Goal: Information Seeking & Learning: Compare options

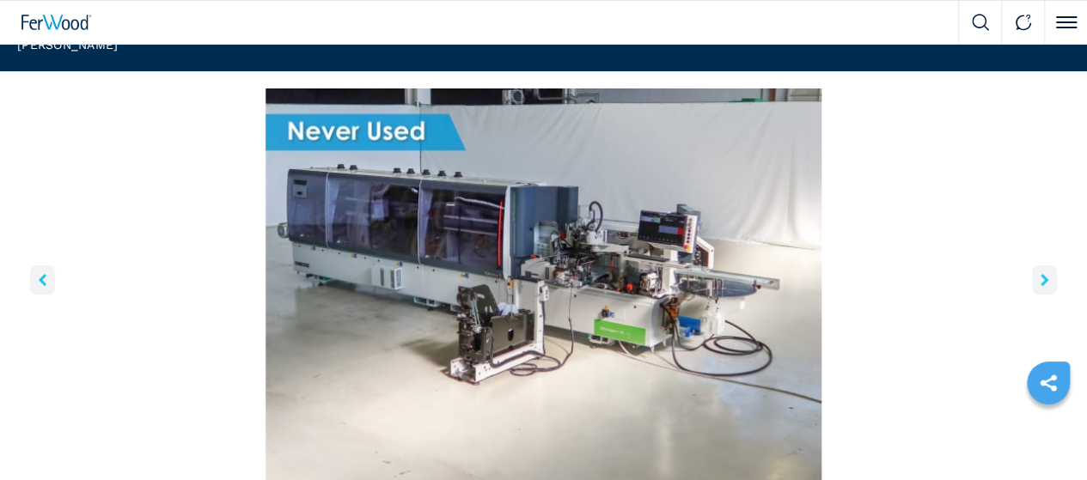
scroll to position [172, 0]
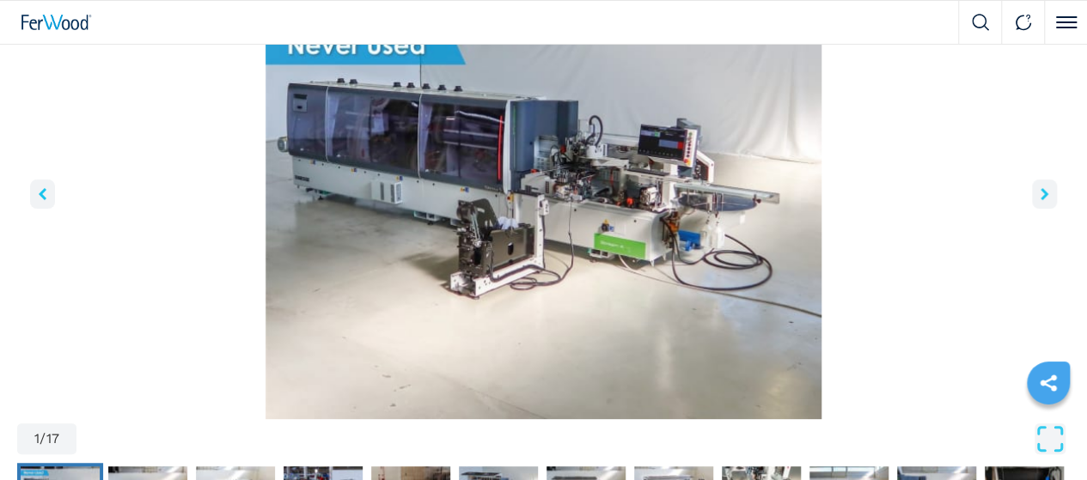
click at [1040, 200] on icon "right-button" at bounding box center [1044, 194] width 8 height 12
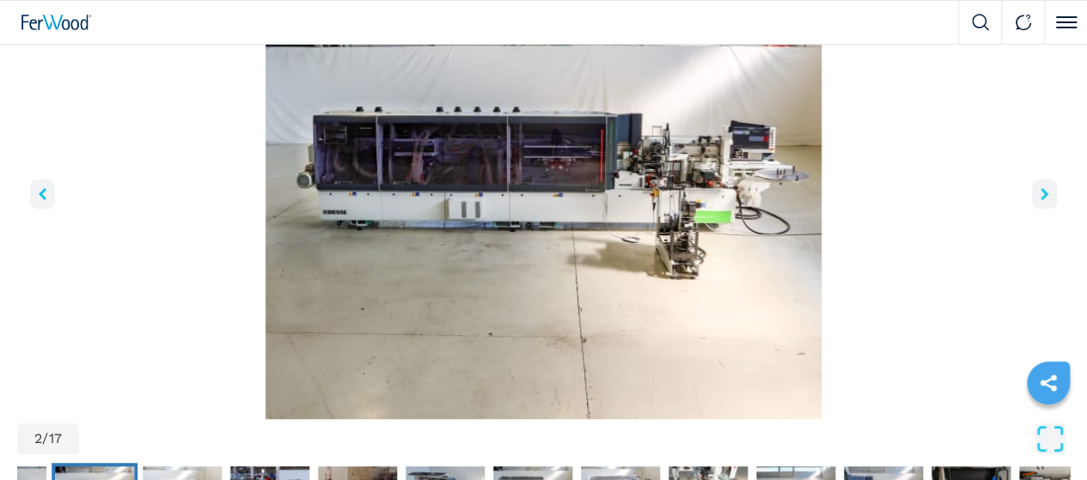
click at [1040, 200] on icon "right-button" at bounding box center [1044, 194] width 8 height 12
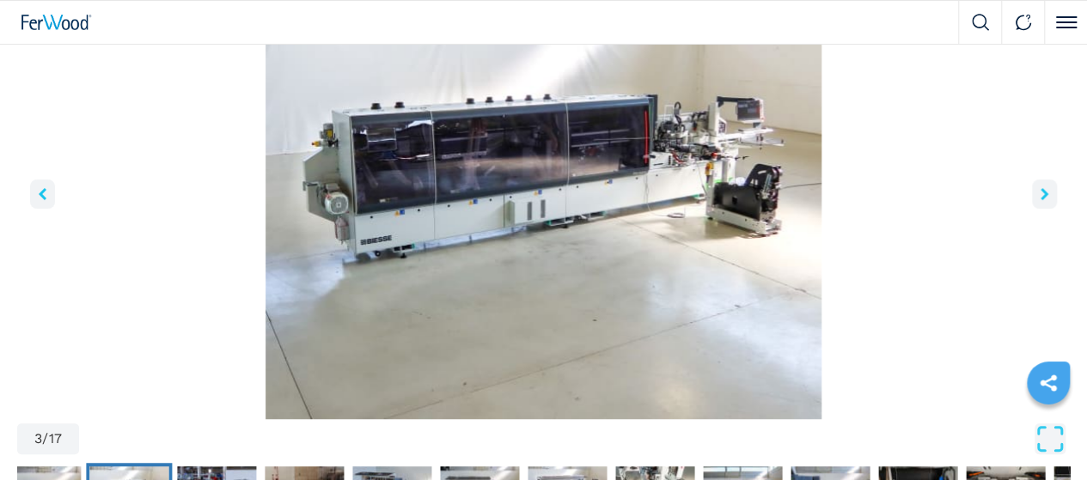
click at [1040, 200] on icon "right-button" at bounding box center [1044, 194] width 8 height 12
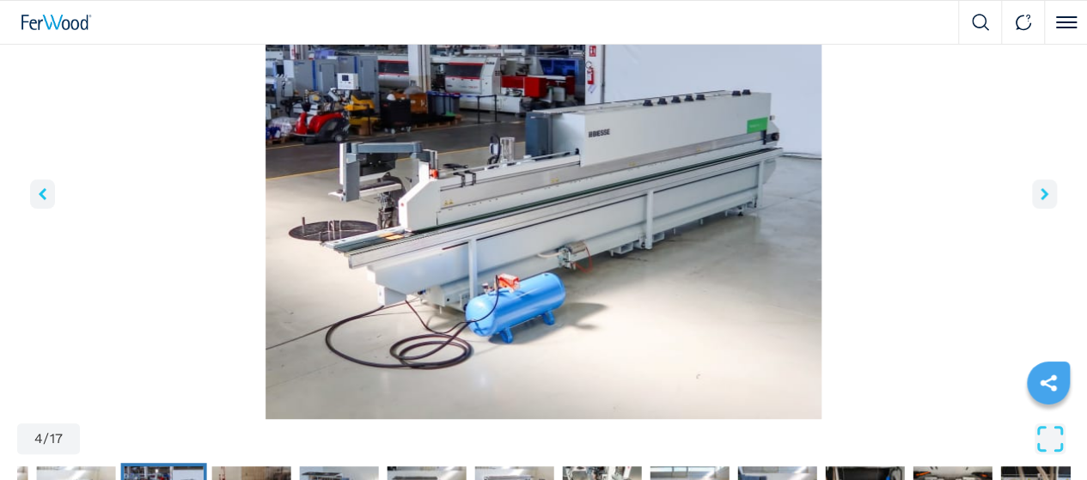
click at [1040, 200] on icon "right-button" at bounding box center [1044, 194] width 8 height 12
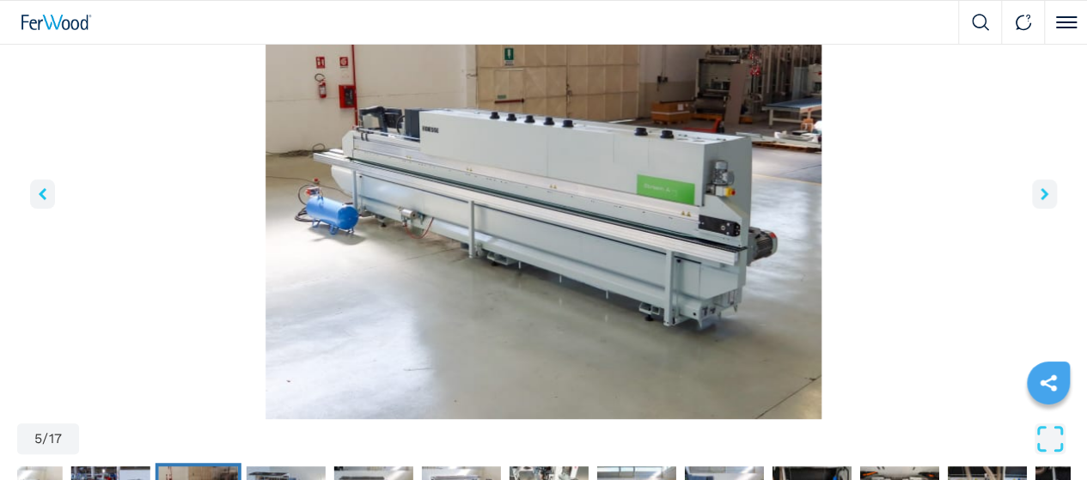
click at [1040, 200] on icon "right-button" at bounding box center [1044, 194] width 8 height 12
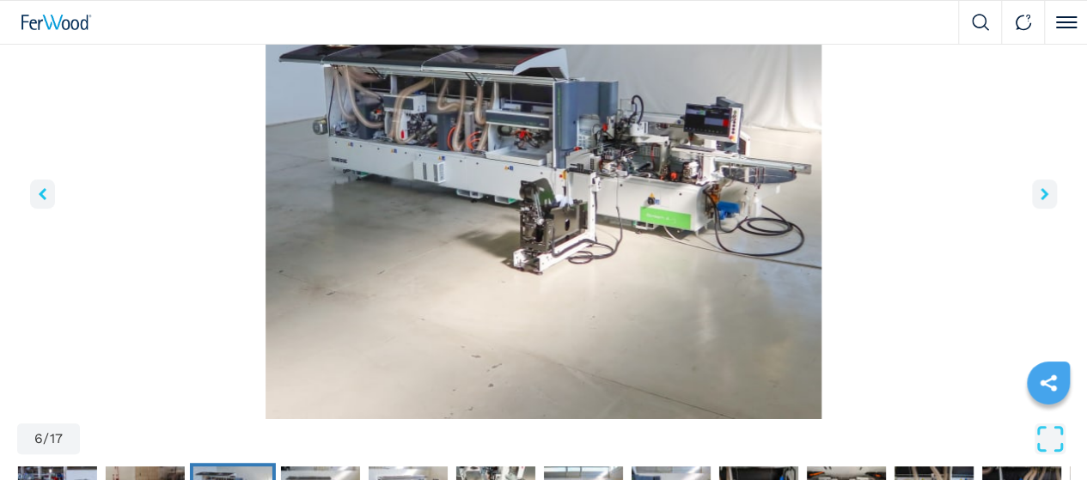
click at [1040, 200] on icon "right-button" at bounding box center [1044, 194] width 8 height 12
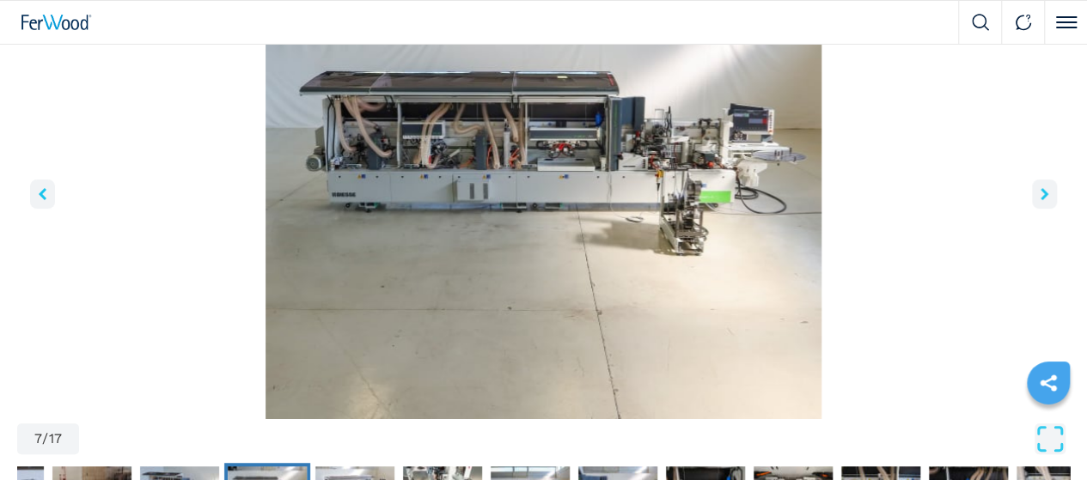
click at [1040, 200] on icon "right-button" at bounding box center [1044, 194] width 8 height 12
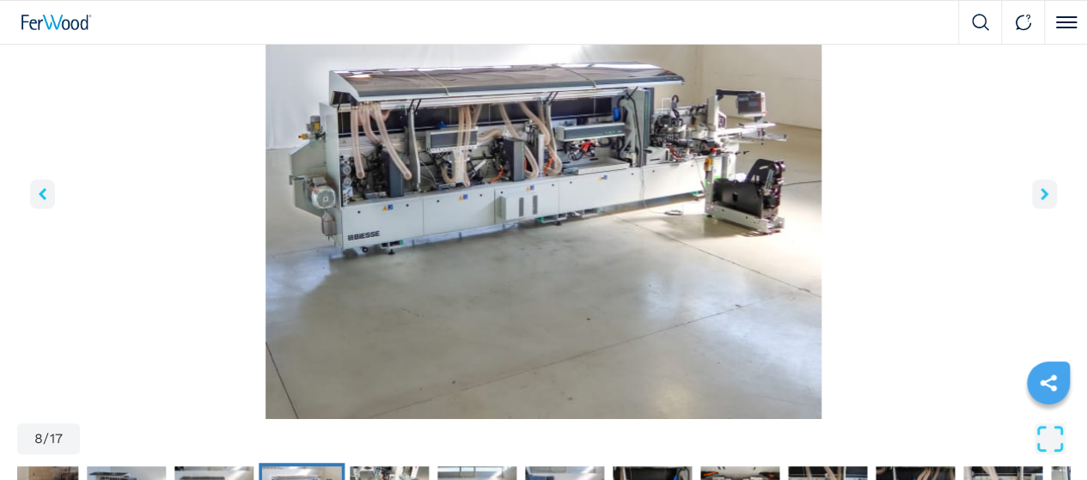
click at [1040, 200] on icon "right-button" at bounding box center [1044, 194] width 8 height 12
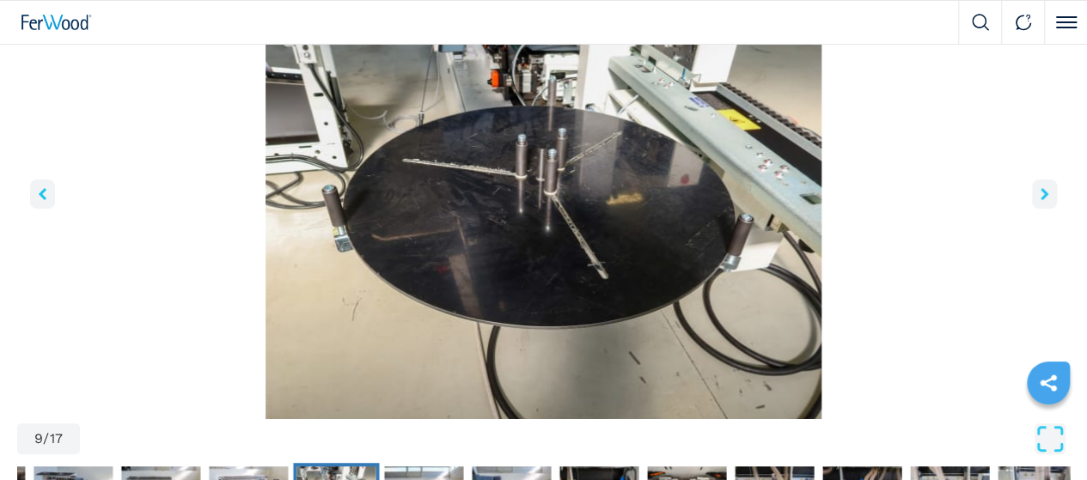
click at [1040, 200] on icon "right-button" at bounding box center [1044, 194] width 8 height 12
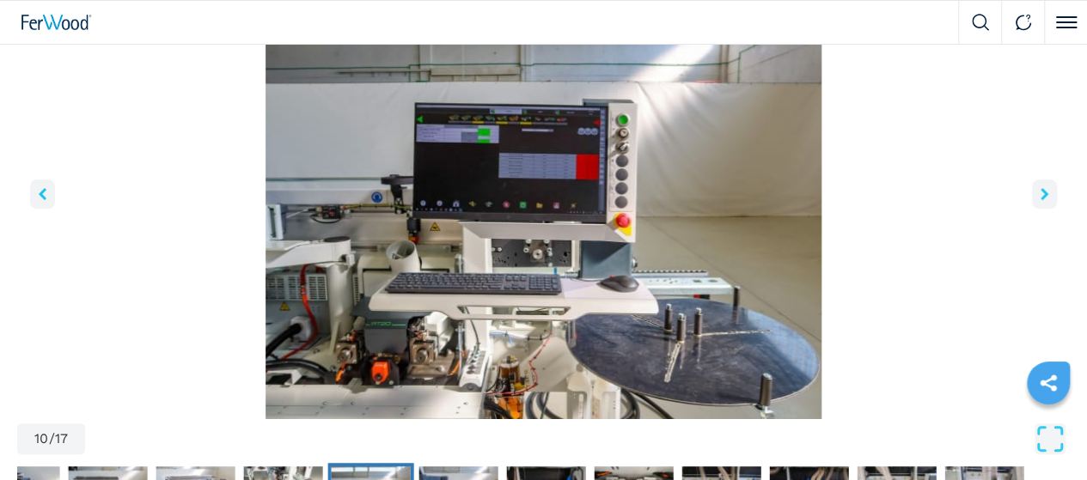
click at [1040, 200] on icon "right-button" at bounding box center [1044, 194] width 8 height 12
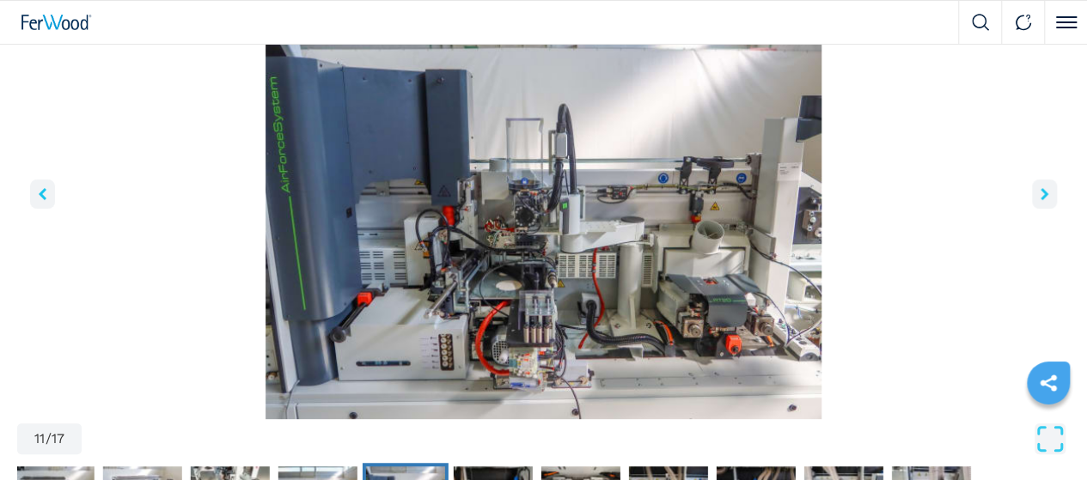
click at [1040, 200] on icon "right-button" at bounding box center [1044, 194] width 8 height 12
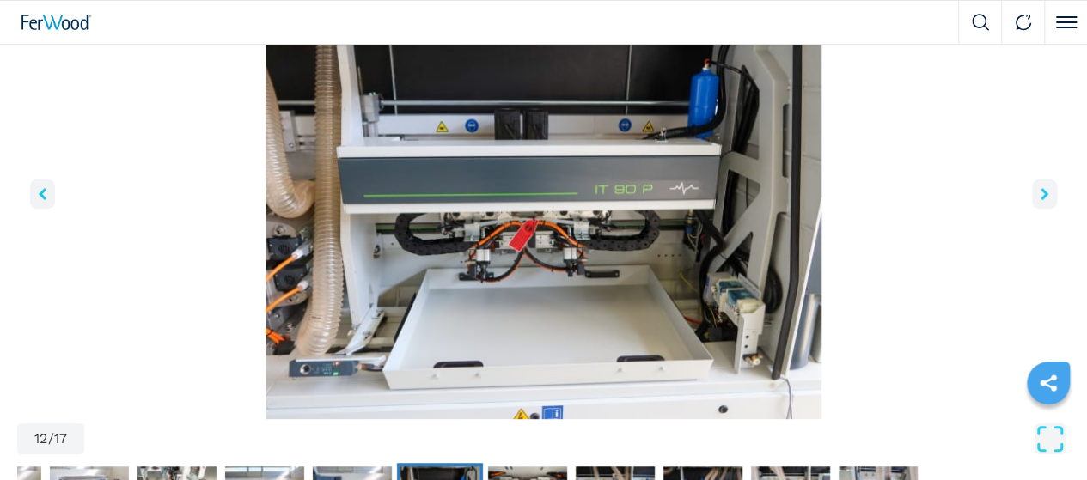
click at [1040, 200] on icon "right-button" at bounding box center [1044, 194] width 8 height 12
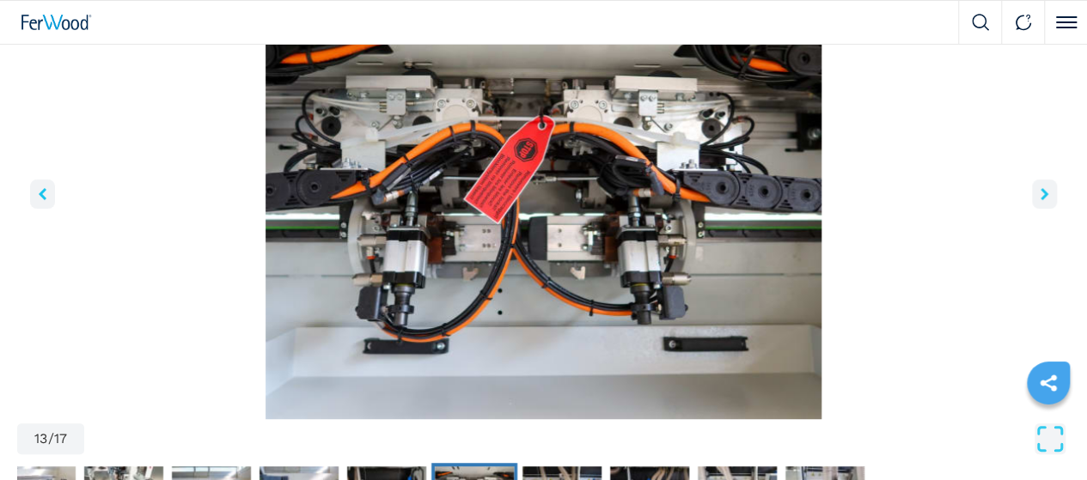
click at [1040, 200] on icon "right-button" at bounding box center [1044, 194] width 8 height 12
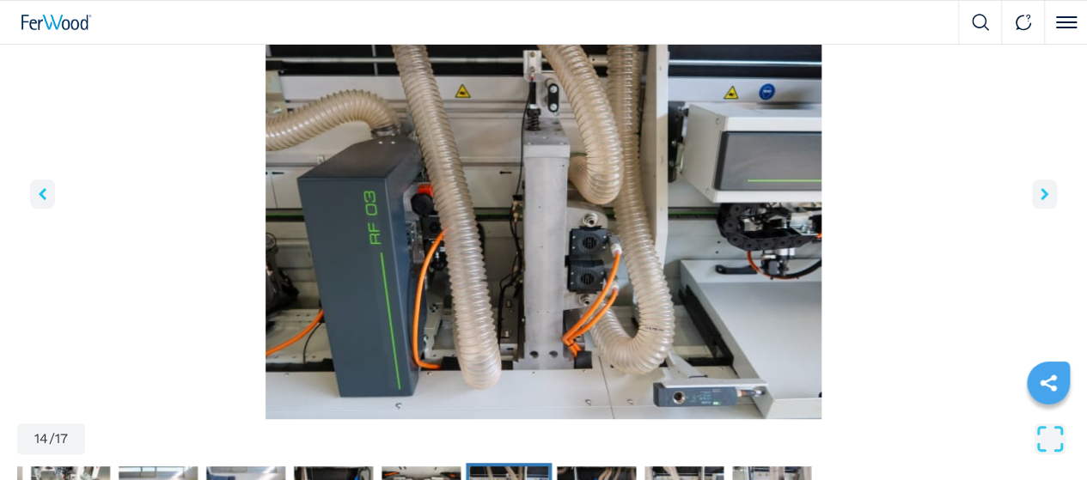
click at [1040, 200] on icon "right-button" at bounding box center [1044, 194] width 8 height 12
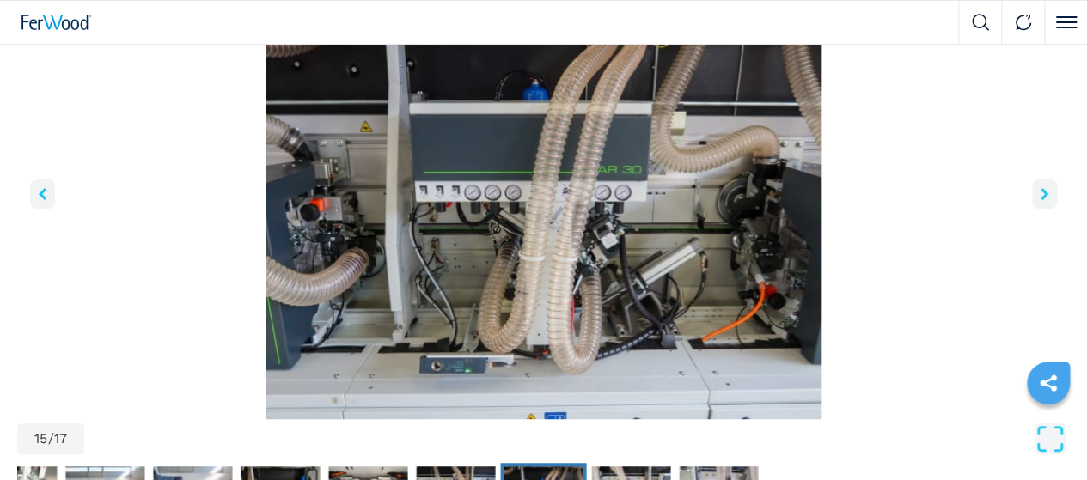
click at [1040, 200] on icon "right-button" at bounding box center [1044, 194] width 8 height 12
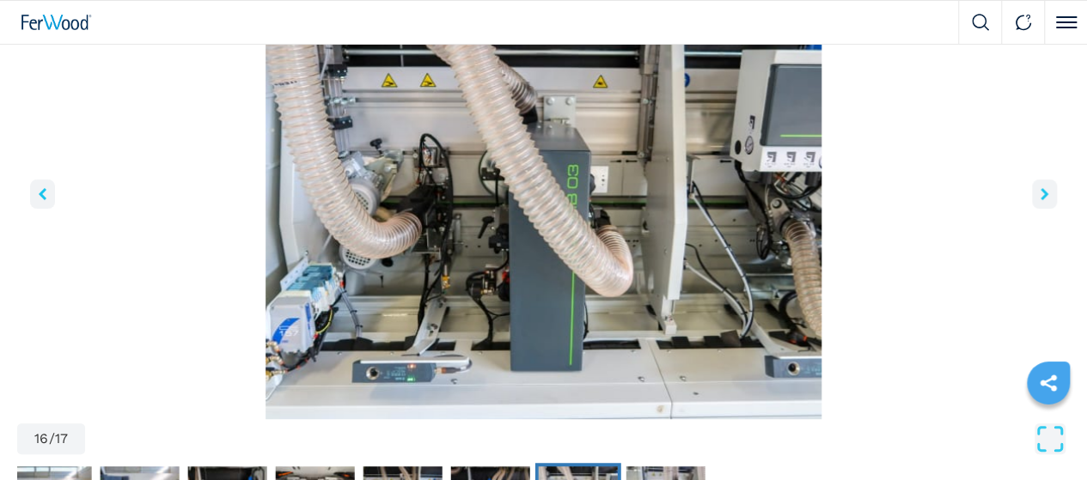
click at [1040, 200] on icon "right-button" at bounding box center [1044, 194] width 8 height 12
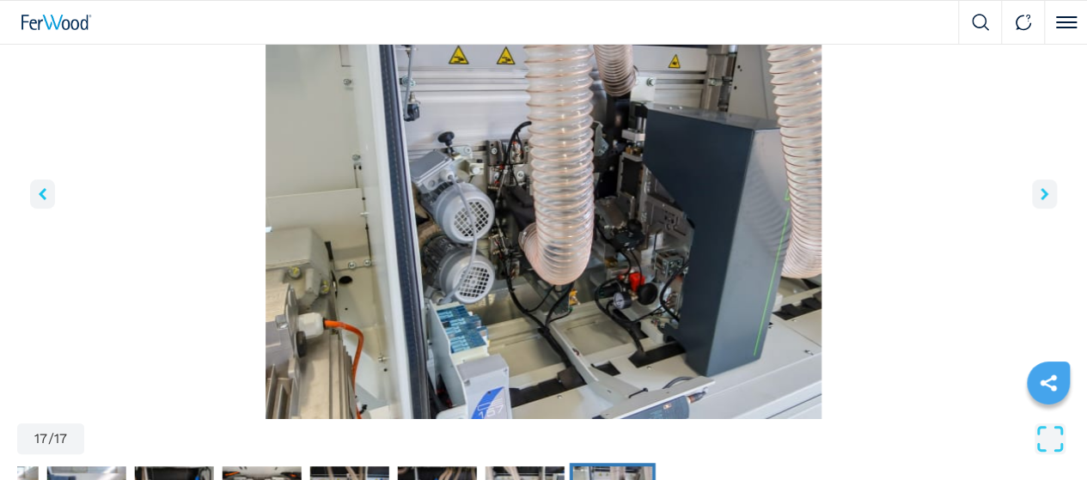
click at [1040, 200] on icon "right-button" at bounding box center [1044, 194] width 8 height 12
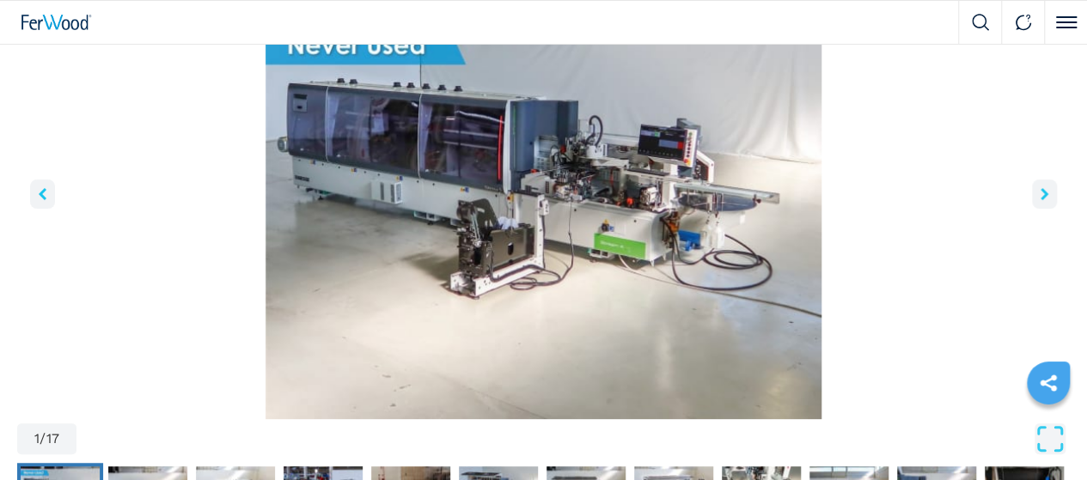
click at [1040, 200] on icon "right-button" at bounding box center [1044, 194] width 8 height 12
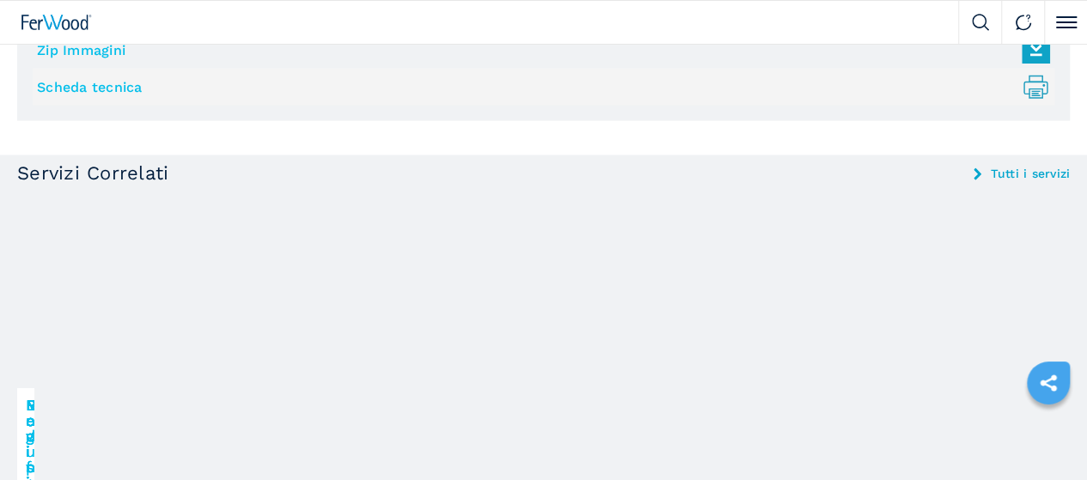
scroll to position [1752, 0]
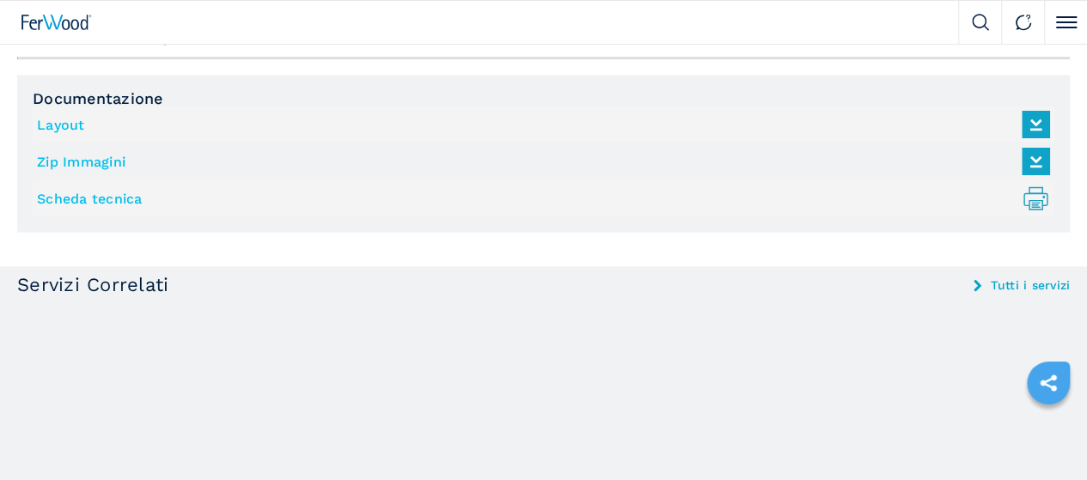
click at [0, 0] on img at bounding box center [0, 0] width 0 height 0
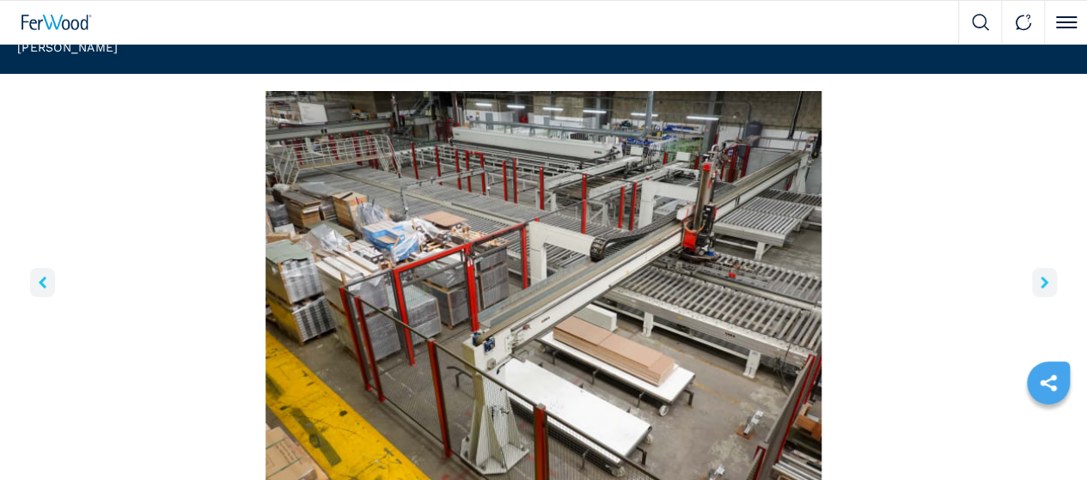
scroll to position [172, 0]
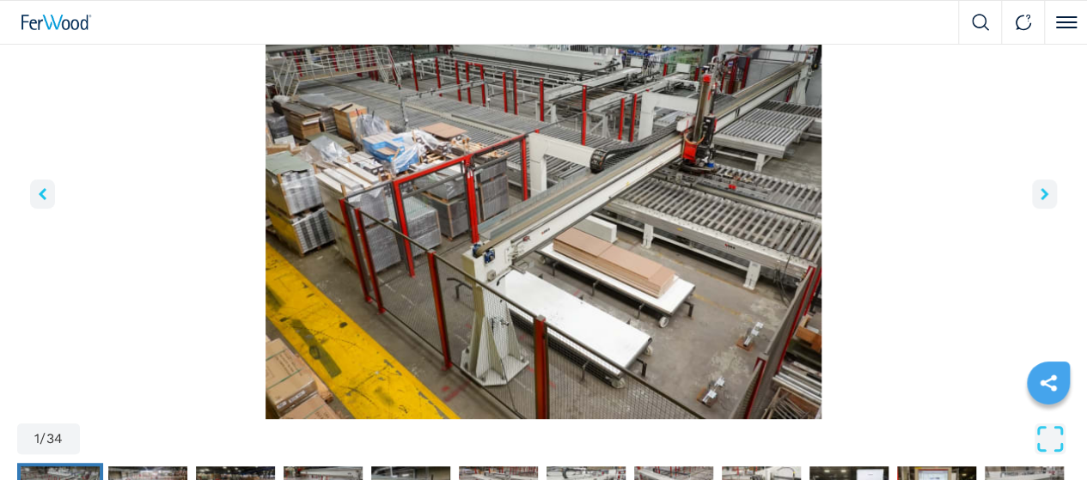
click at [1040, 200] on icon "right-button" at bounding box center [1044, 194] width 8 height 12
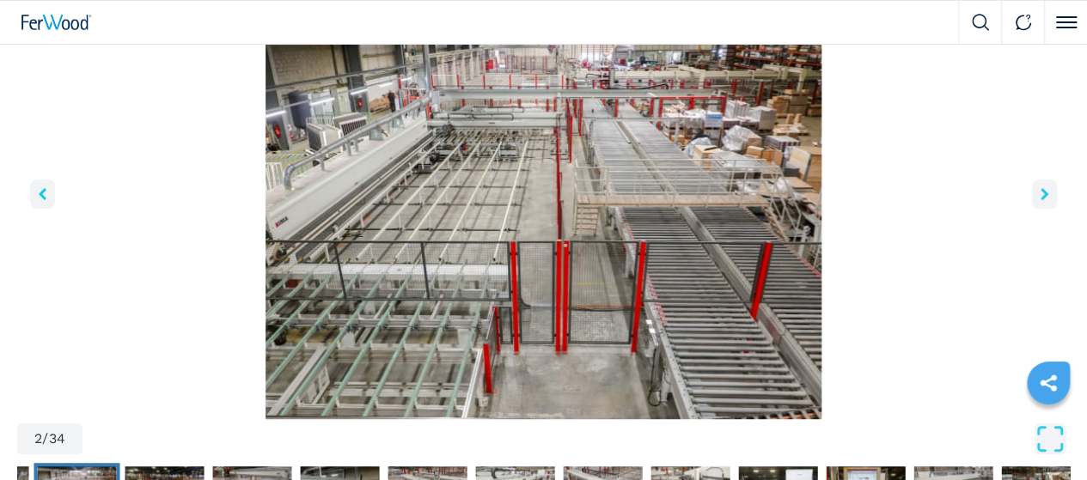
click at [1040, 200] on icon "right-button" at bounding box center [1044, 194] width 8 height 12
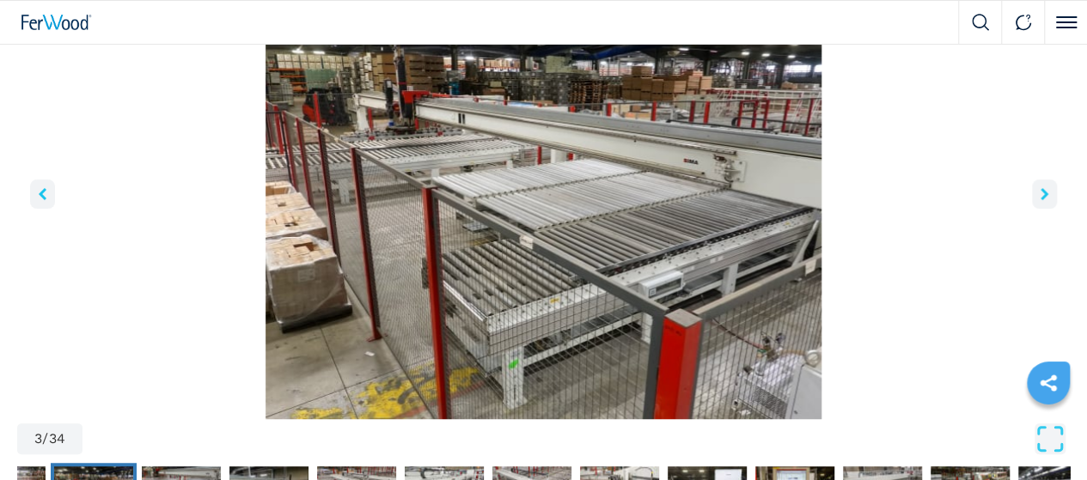
click at [1040, 200] on icon "right-button" at bounding box center [1044, 194] width 8 height 12
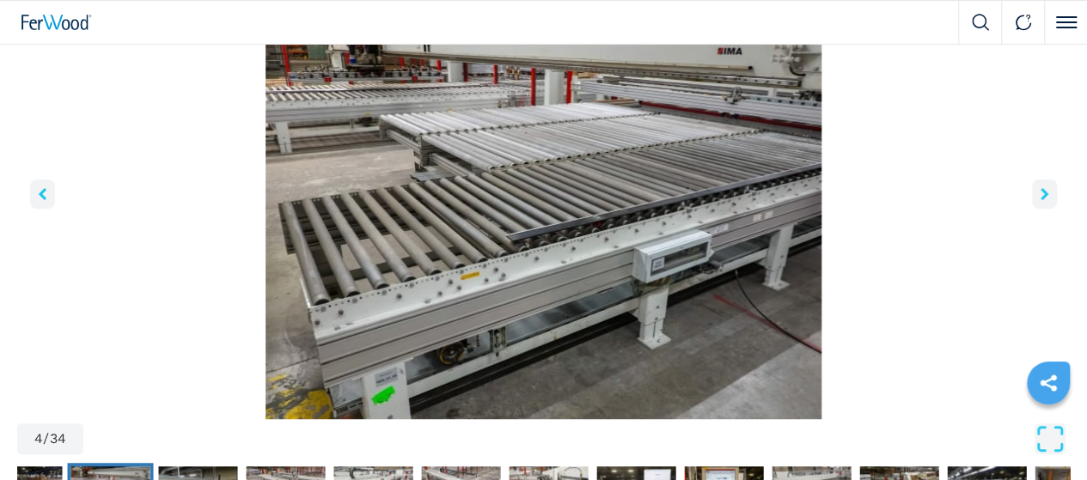
click at [1040, 200] on icon "right-button" at bounding box center [1044, 194] width 8 height 12
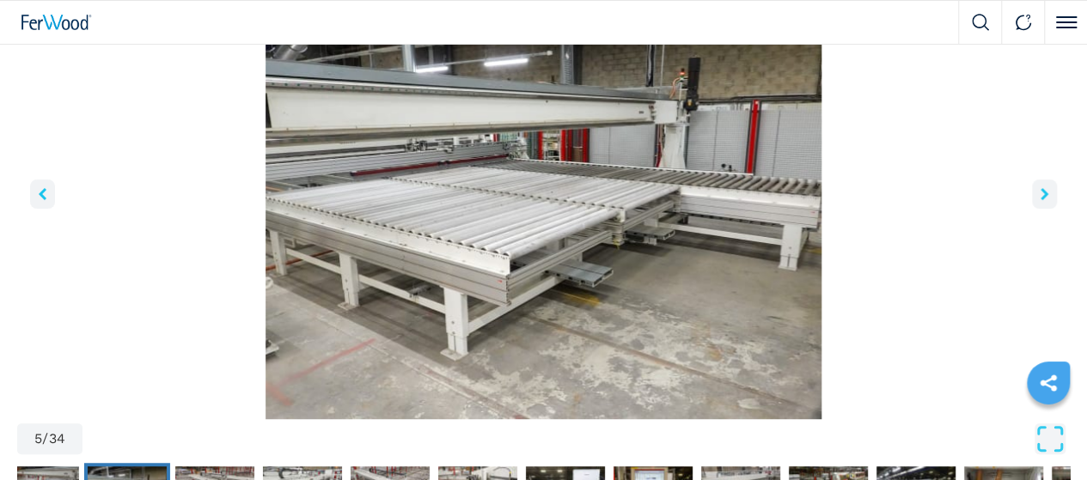
click at [1040, 200] on icon "right-button" at bounding box center [1044, 194] width 8 height 12
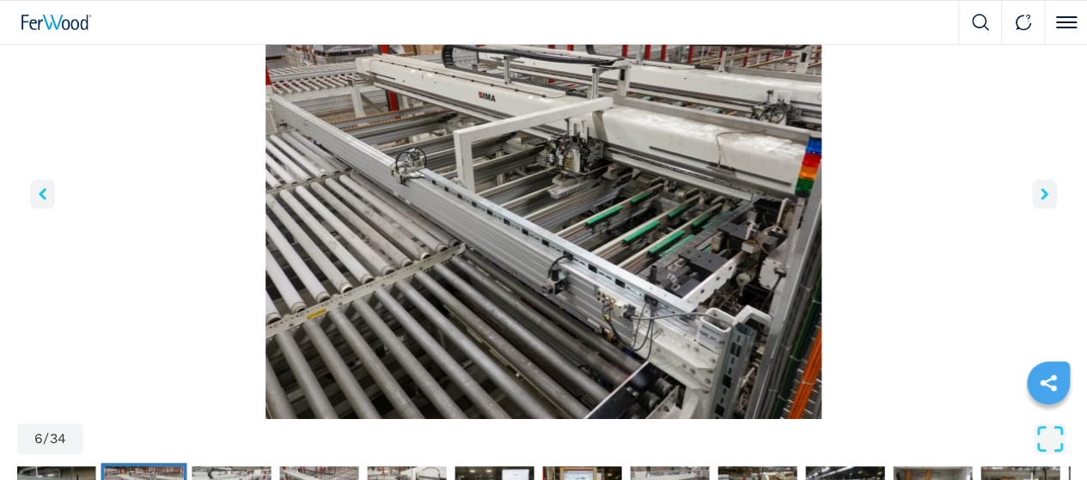
click at [1040, 200] on icon "right-button" at bounding box center [1044, 194] width 8 height 12
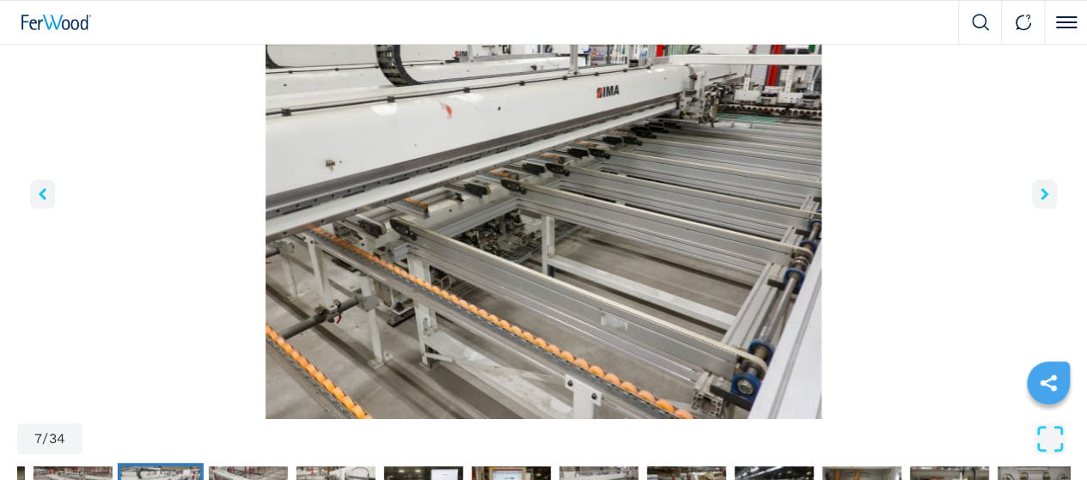
click at [1040, 200] on icon "right-button" at bounding box center [1044, 194] width 8 height 12
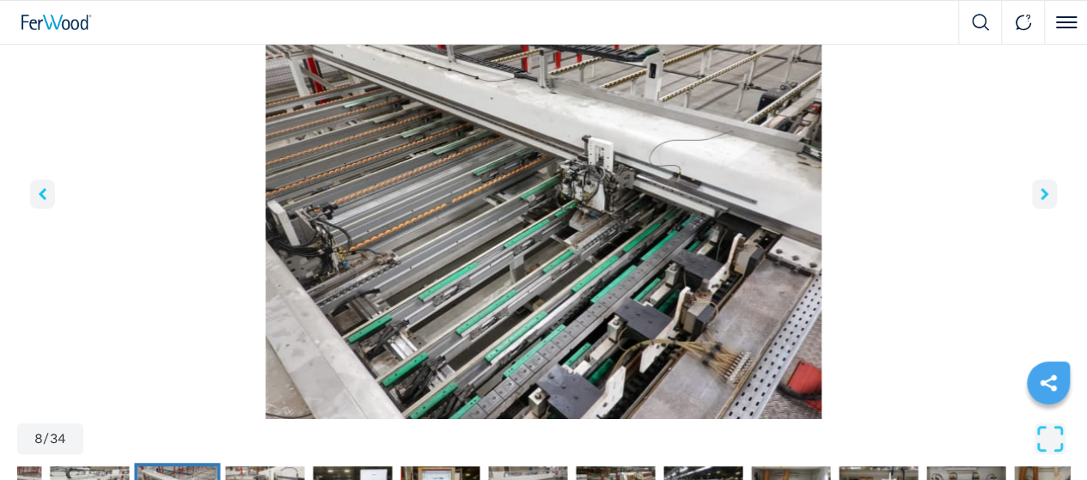
click at [1040, 200] on icon "right-button" at bounding box center [1044, 194] width 8 height 12
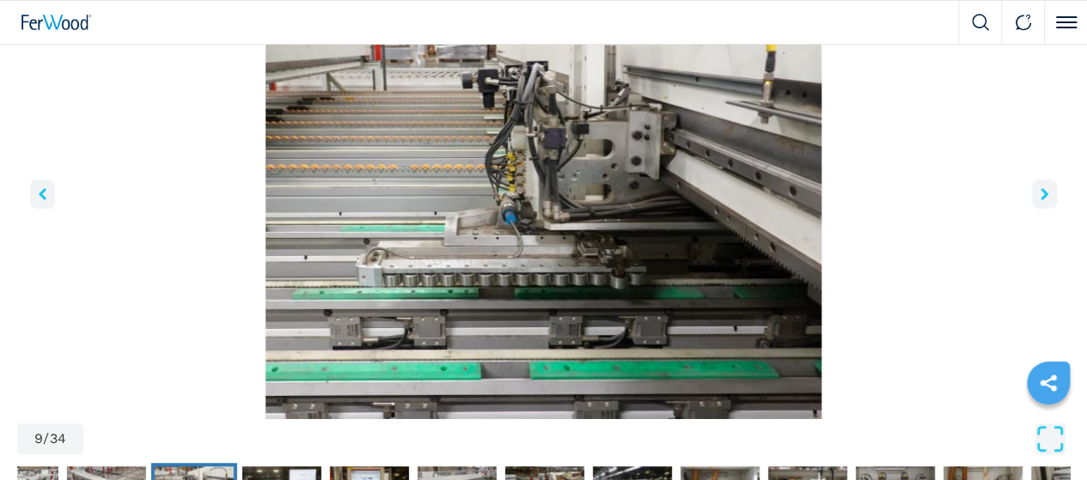
click at [1040, 200] on icon "right-button" at bounding box center [1044, 194] width 8 height 12
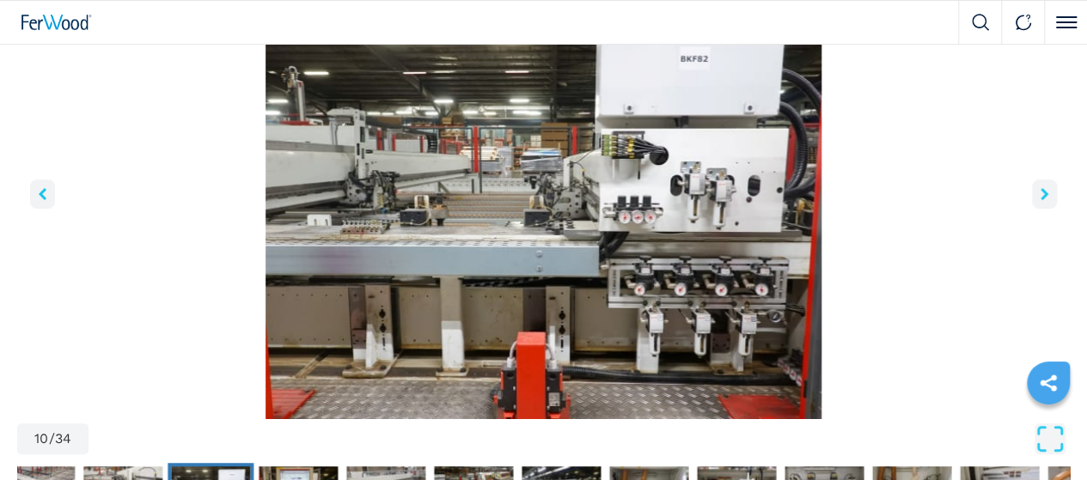
click at [1040, 200] on icon "right-button" at bounding box center [1044, 194] width 8 height 12
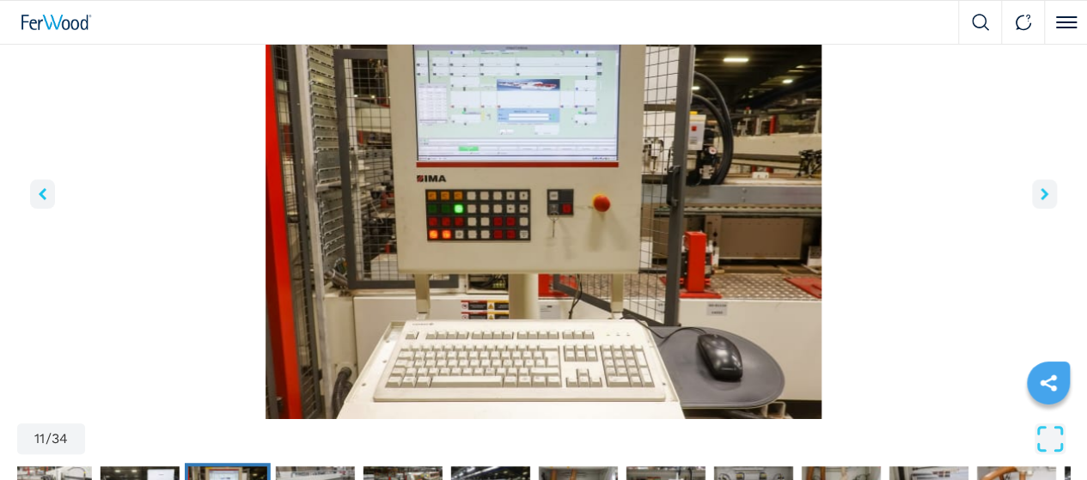
click at [1040, 200] on icon "right-button" at bounding box center [1044, 194] width 8 height 12
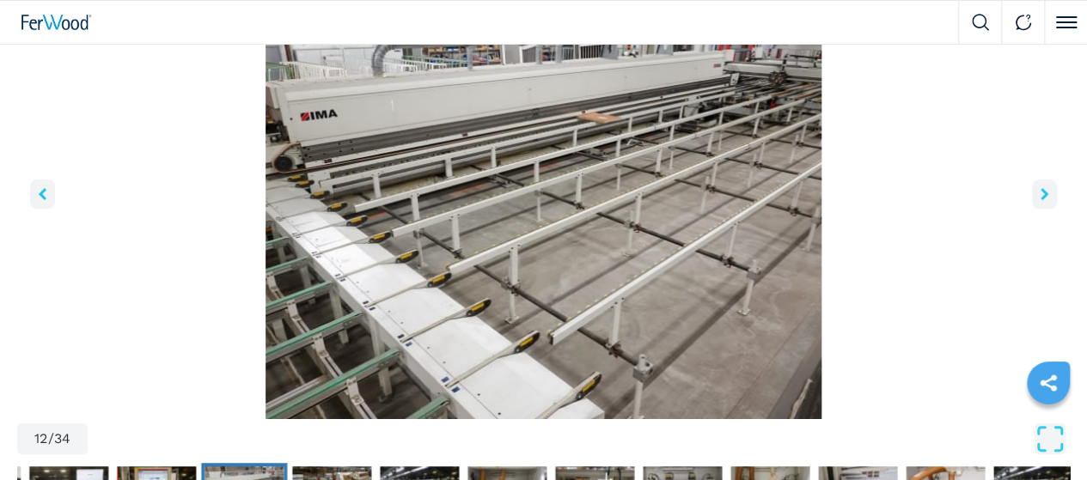
click at [1040, 200] on icon "right-button" at bounding box center [1044, 194] width 8 height 12
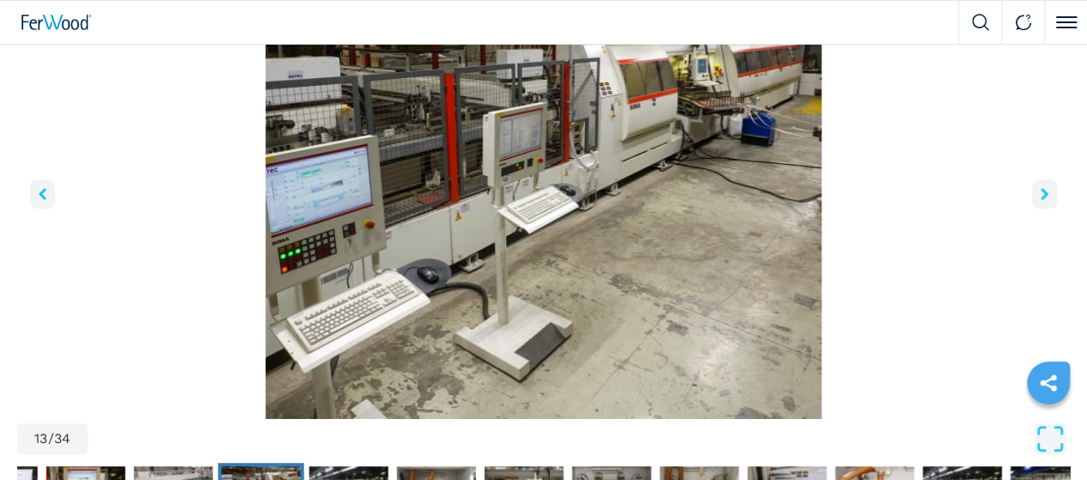
click at [1040, 200] on icon "right-button" at bounding box center [1044, 194] width 8 height 12
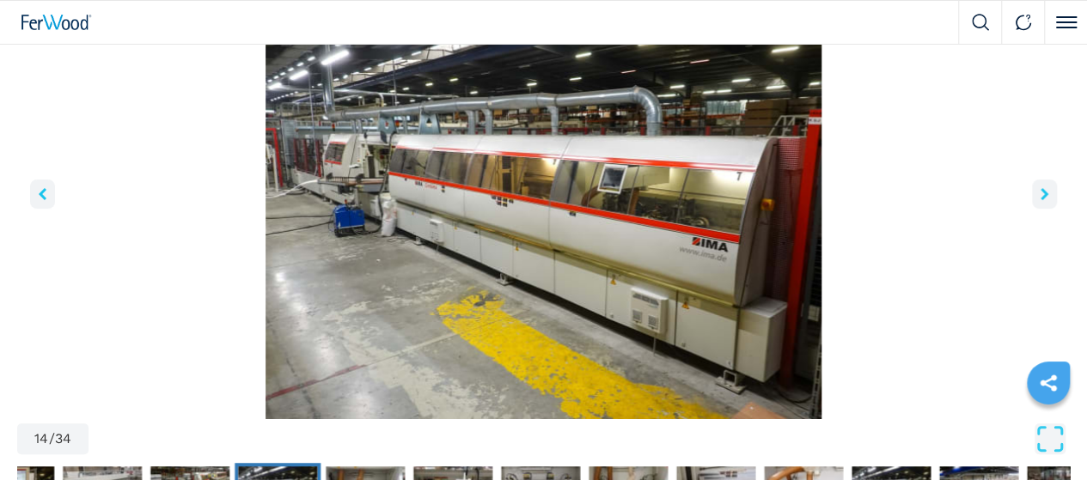
click at [1040, 200] on icon "right-button" at bounding box center [1044, 194] width 8 height 12
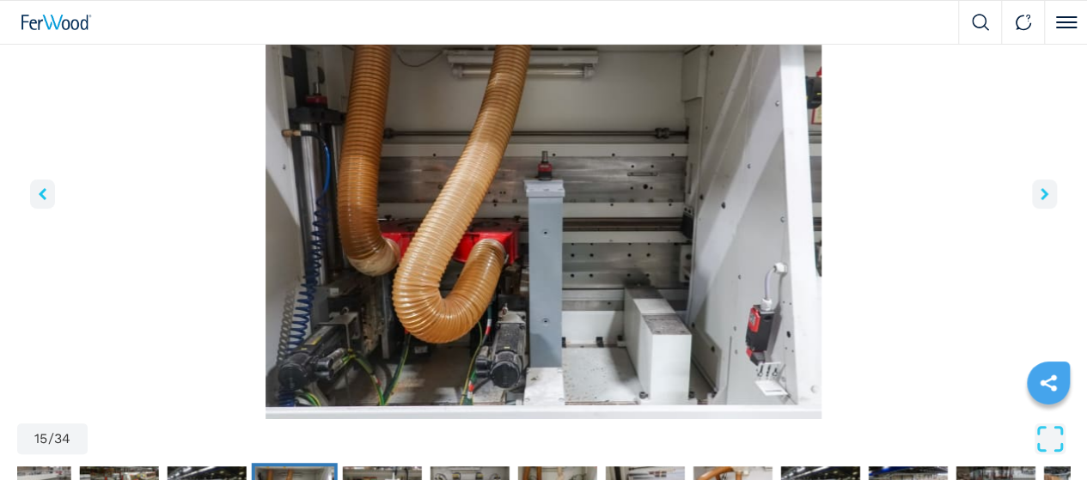
click at [1040, 200] on icon "right-button" at bounding box center [1044, 194] width 8 height 12
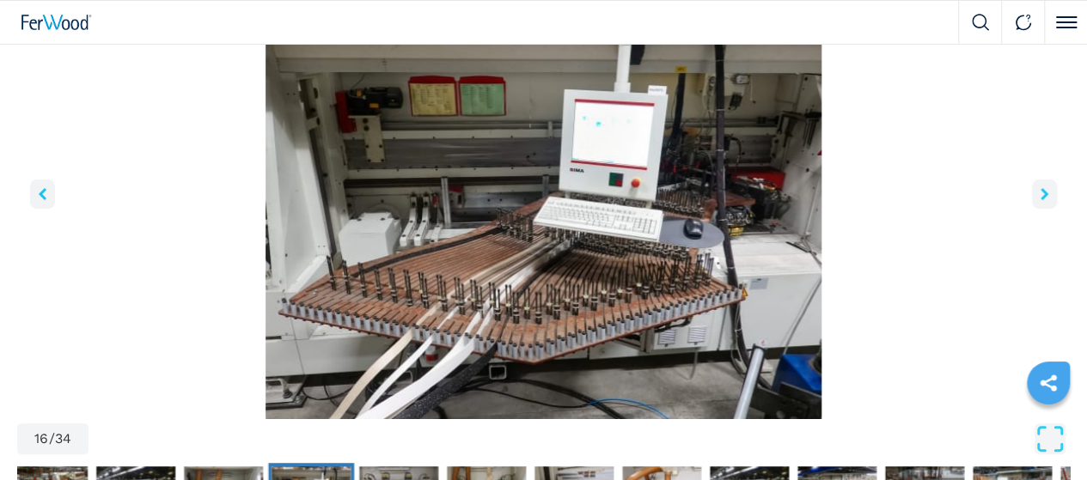
click at [1040, 200] on icon "right-button" at bounding box center [1044, 194] width 8 height 12
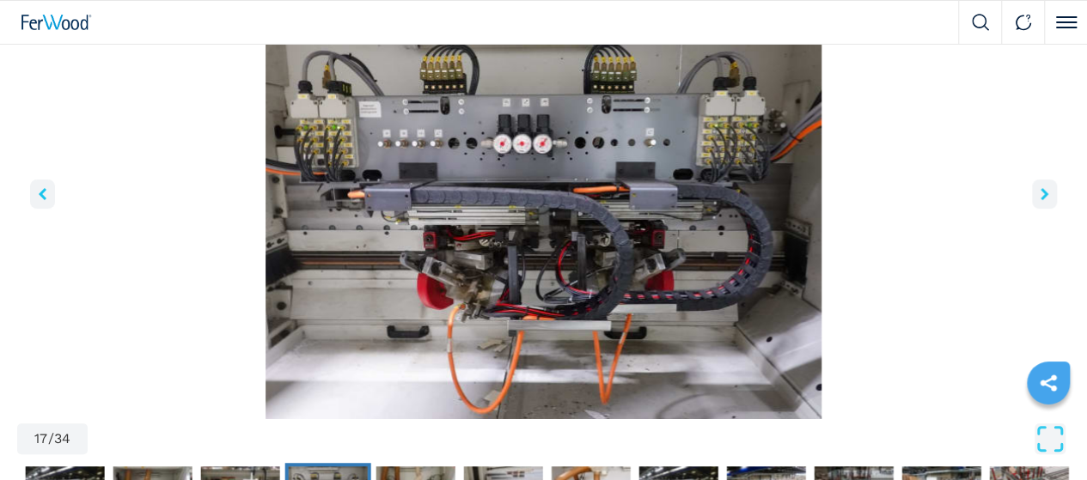
click at [1040, 200] on icon "right-button" at bounding box center [1044, 194] width 8 height 12
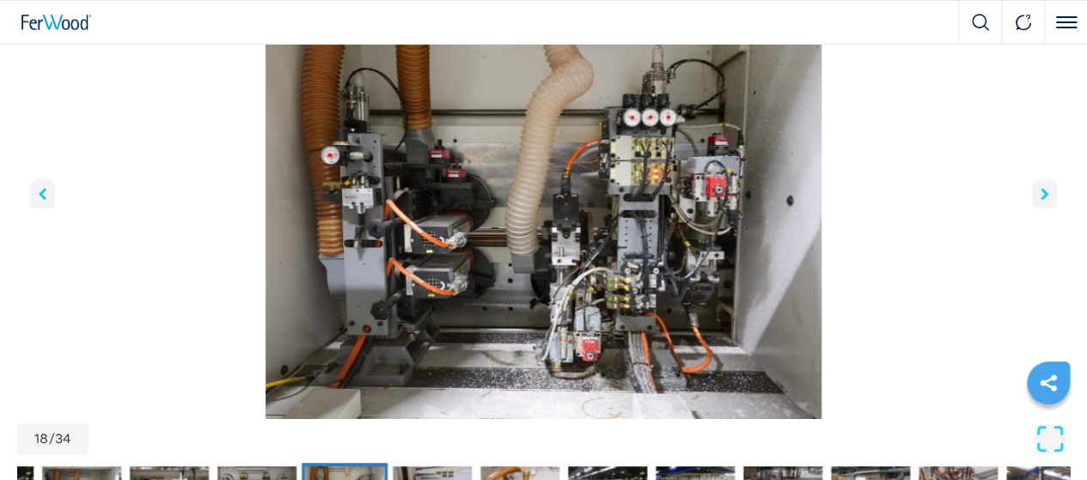
click at [1040, 200] on icon "right-button" at bounding box center [1044, 194] width 8 height 12
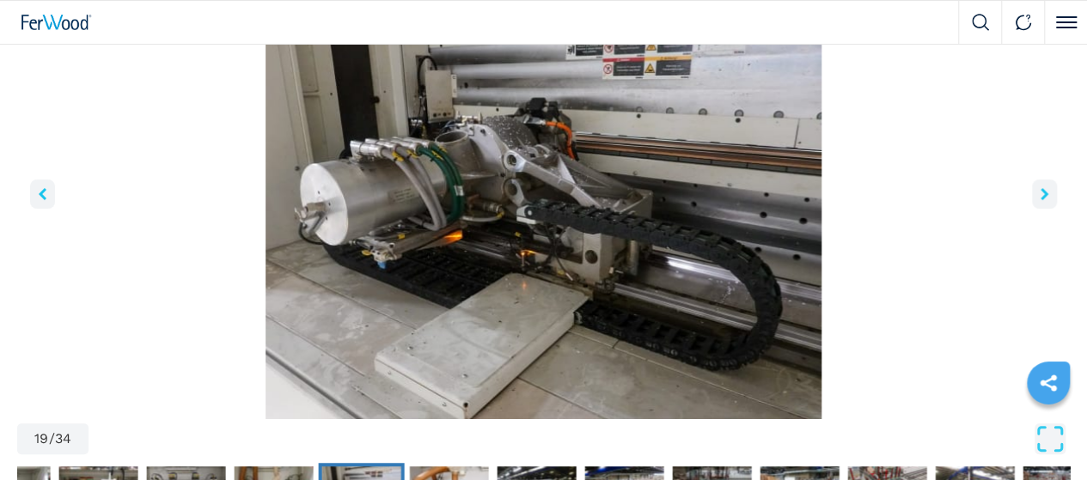
click at [1040, 200] on icon "right-button" at bounding box center [1044, 194] width 8 height 12
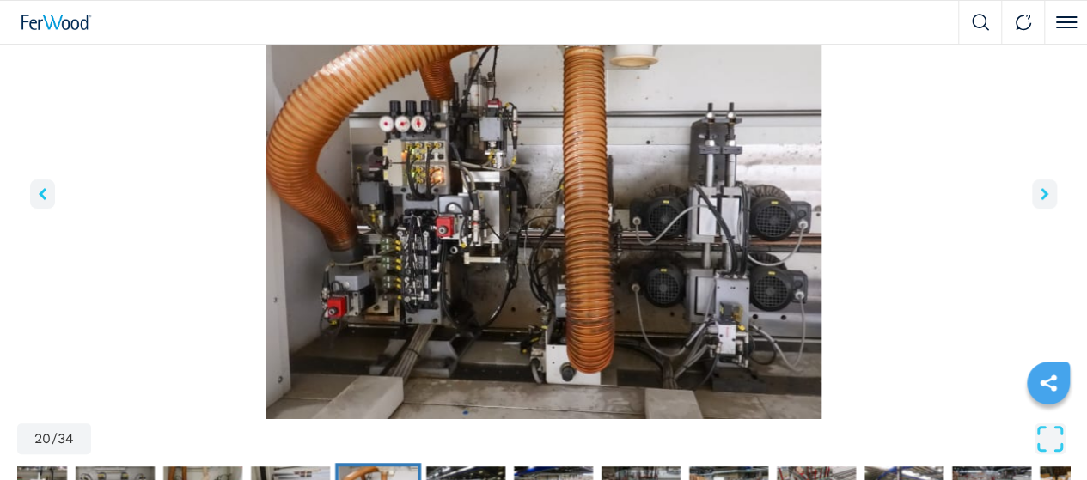
click at [1040, 200] on icon "right-button" at bounding box center [1044, 194] width 8 height 12
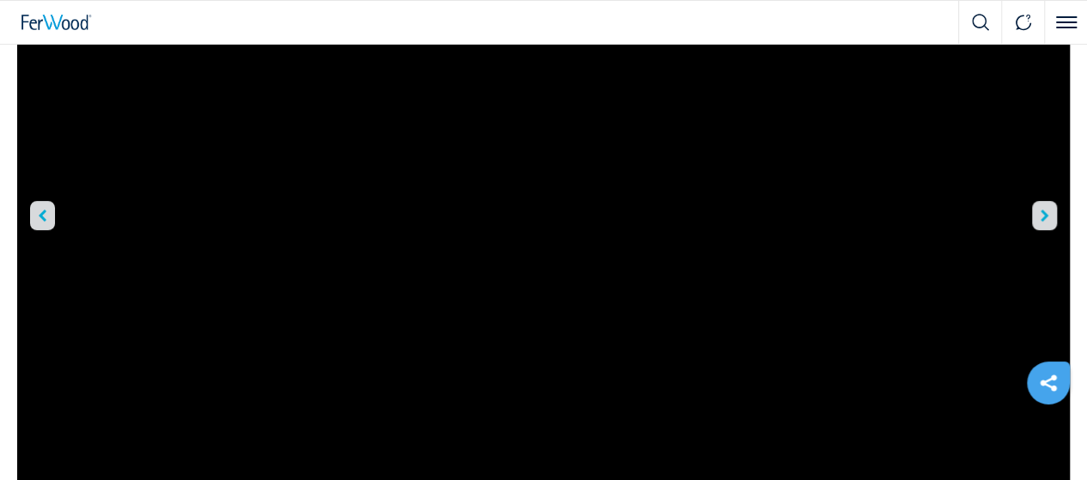
scroll to position [172, 0]
